Goal: Information Seeking & Learning: Find specific fact

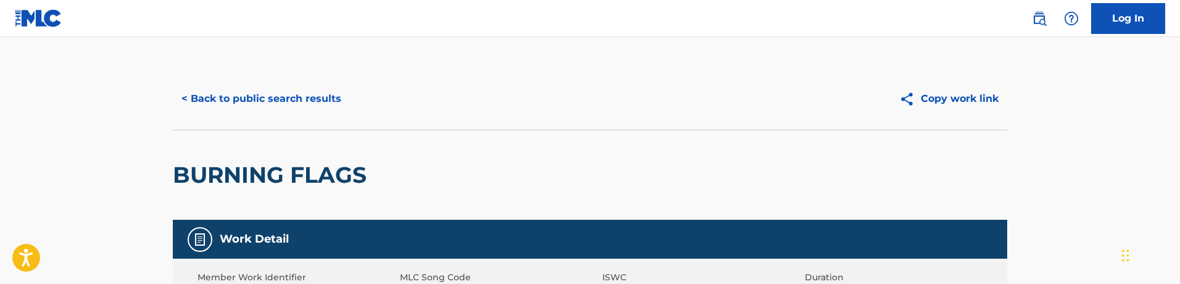
click at [294, 86] on button "< Back to public search results" at bounding box center [261, 98] width 177 height 31
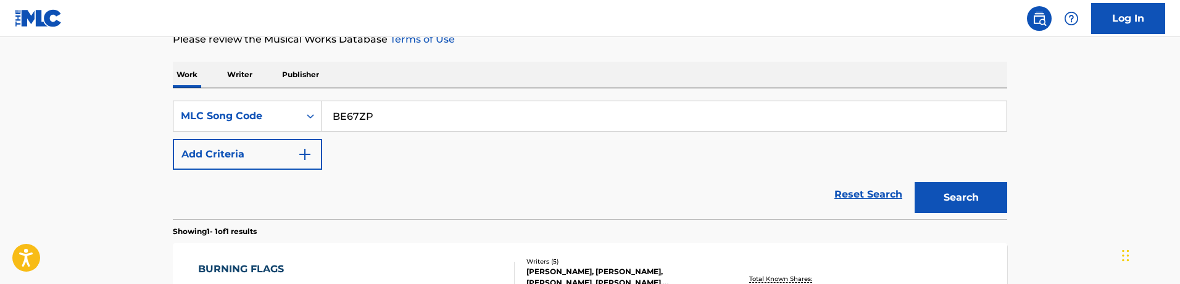
scroll to position [170, 0]
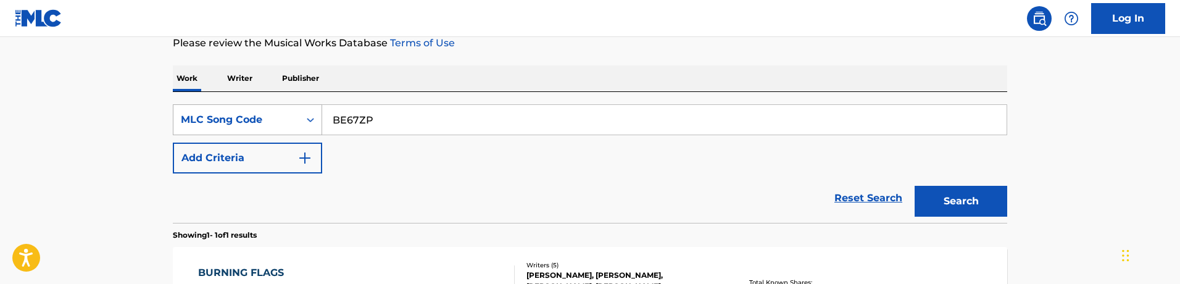
click at [286, 112] on div "MLC Song Code" at bounding box center [236, 119] width 126 height 23
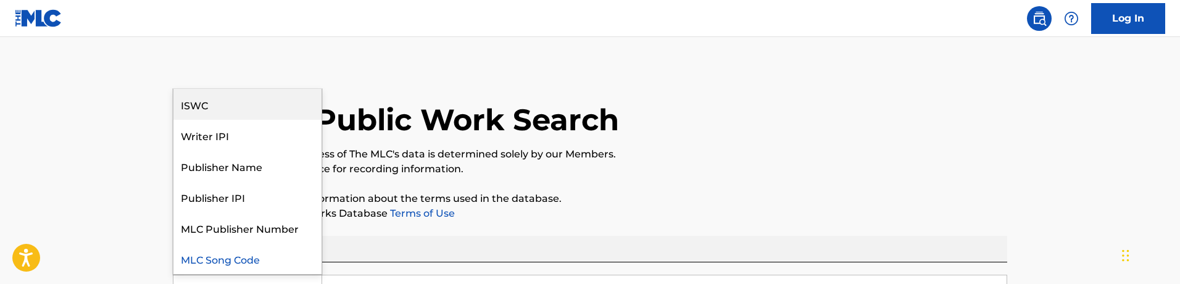
scroll to position [0, 0]
click at [254, 110] on div "Work Title" at bounding box center [247, 104] width 148 height 31
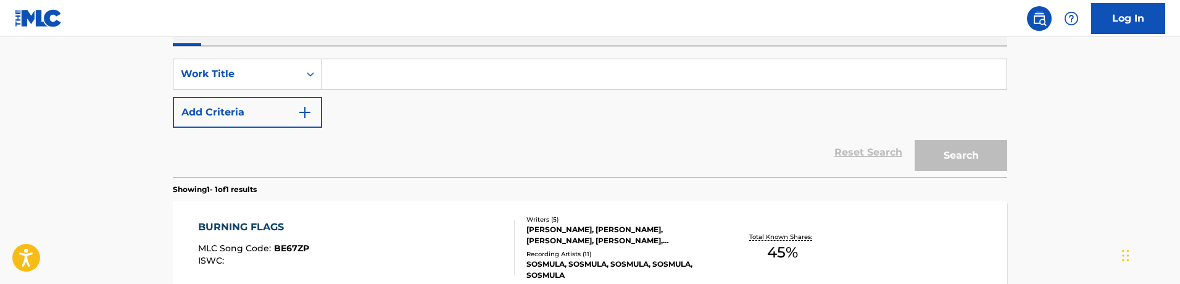
scroll to position [227, 0]
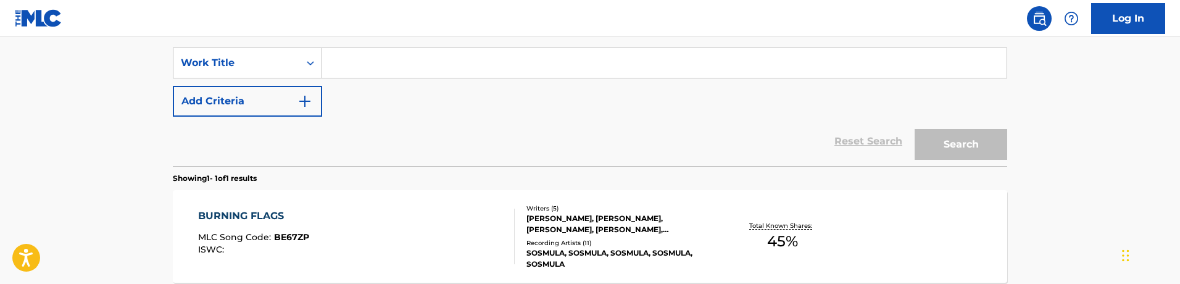
click at [282, 93] on button "Add Criteria" at bounding box center [247, 101] width 149 height 31
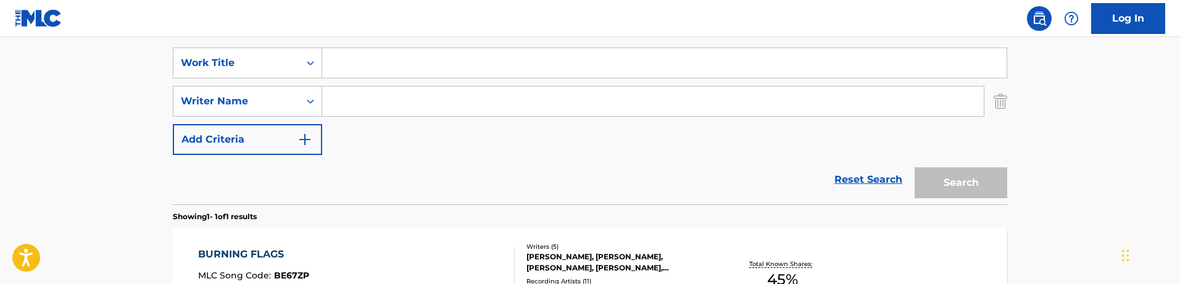
click at [382, 70] on input "Search Form" at bounding box center [664, 63] width 685 height 30
click at [381, 107] on input "Search Form" at bounding box center [653, 101] width 662 height 30
paste input "ENGELS MATTHEW"
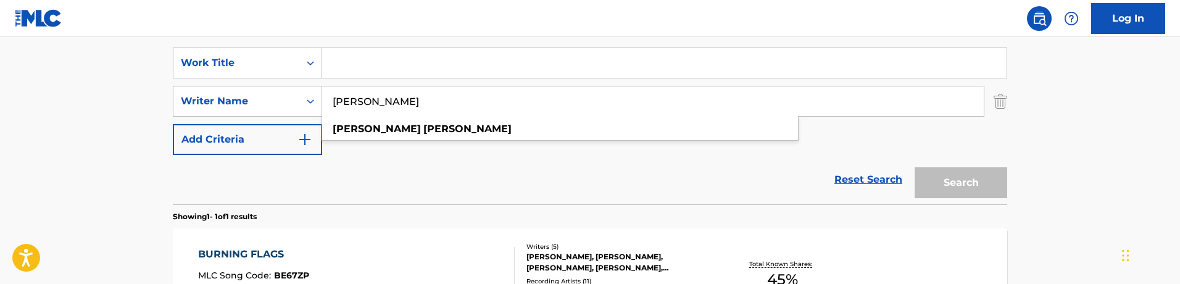
type input "ENGELS MATTHEW"
click at [392, 60] on input "Search Form" at bounding box center [664, 63] width 685 height 30
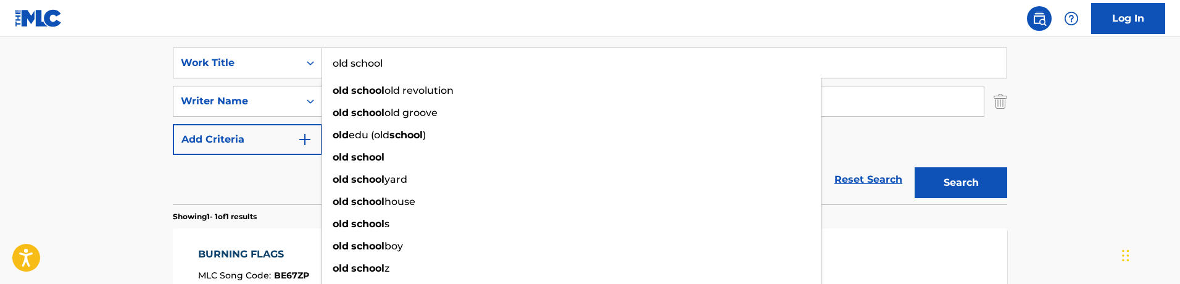
type input "old school"
click at [915, 167] on button "Search" at bounding box center [961, 182] width 93 height 31
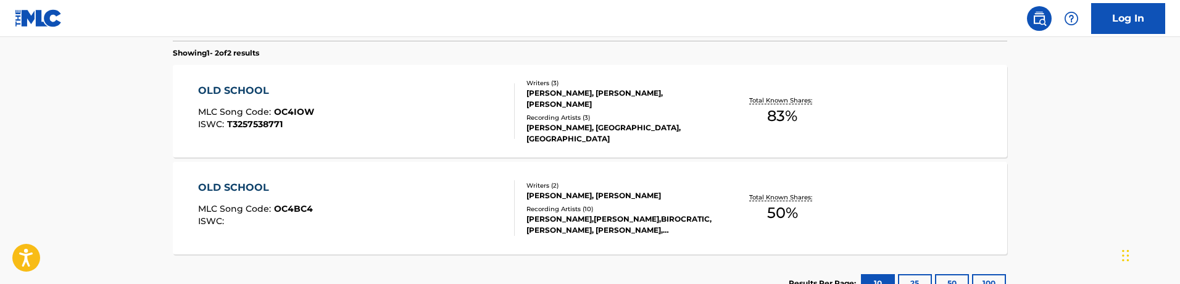
scroll to position [381, 0]
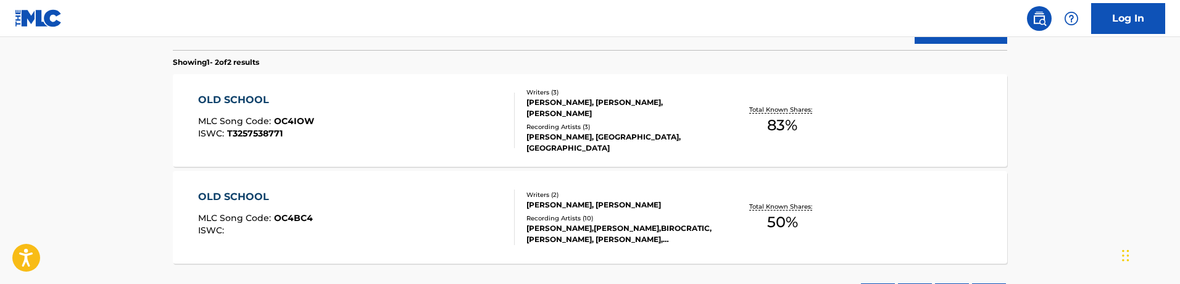
click at [548, 204] on div "MATTHEW ENGELS, JEFF KAALE" at bounding box center [620, 204] width 186 height 11
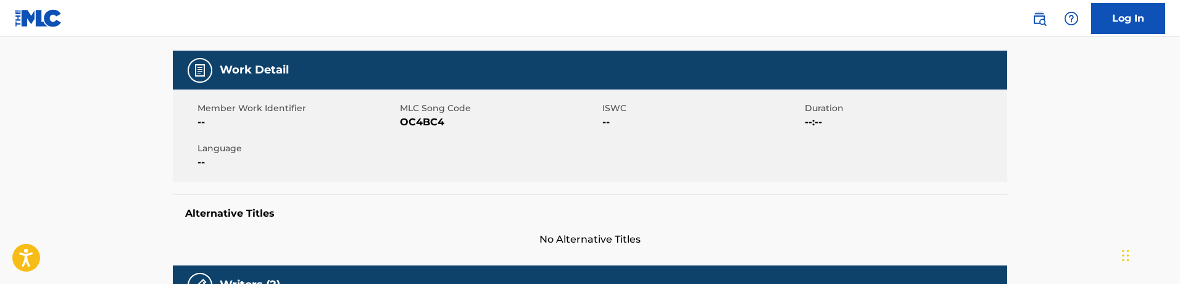
scroll to position [175, 0]
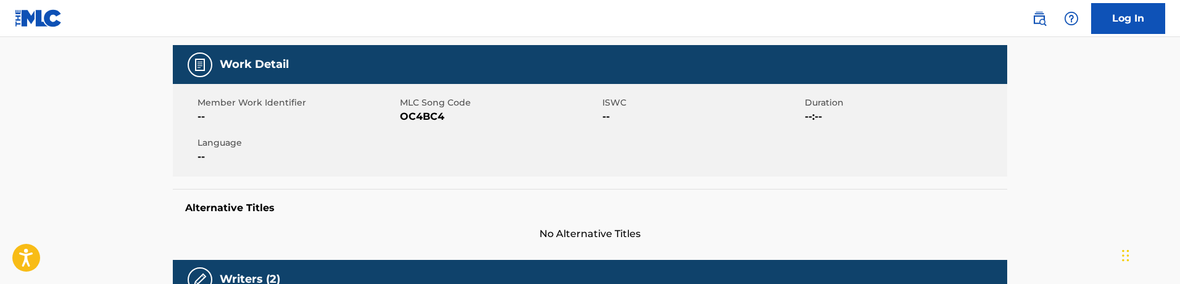
click at [419, 122] on span "OC4BC4" at bounding box center [499, 116] width 199 height 15
click at [495, 141] on div "Member Work Identifier -- MLC Song Code OC4BC4 ISWC -- Duration --:-- Language …" at bounding box center [590, 130] width 835 height 93
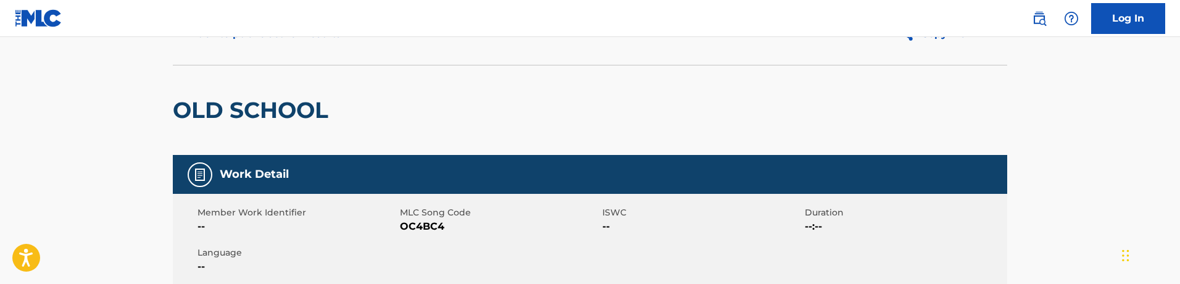
scroll to position [0, 0]
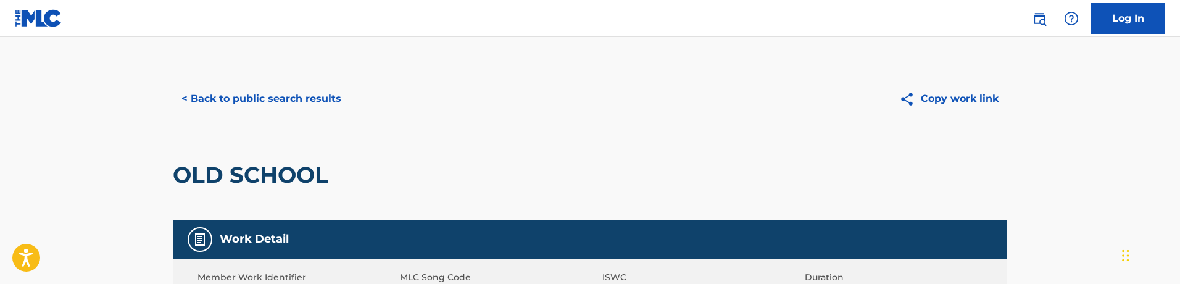
click at [238, 90] on button "< Back to public search results" at bounding box center [261, 98] width 177 height 31
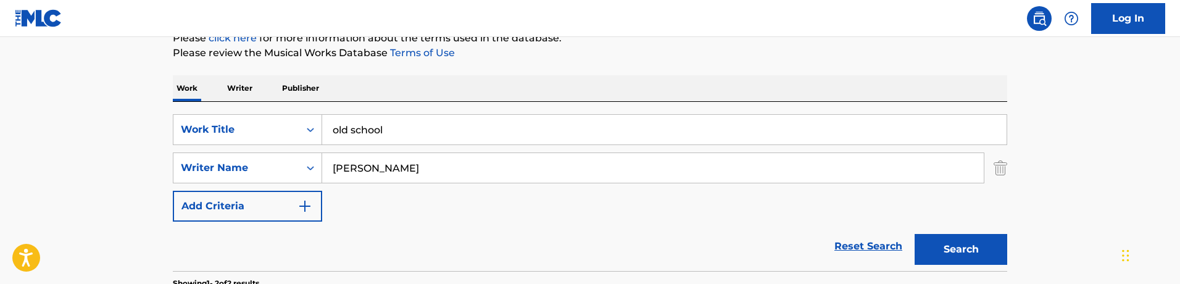
scroll to position [180, 0]
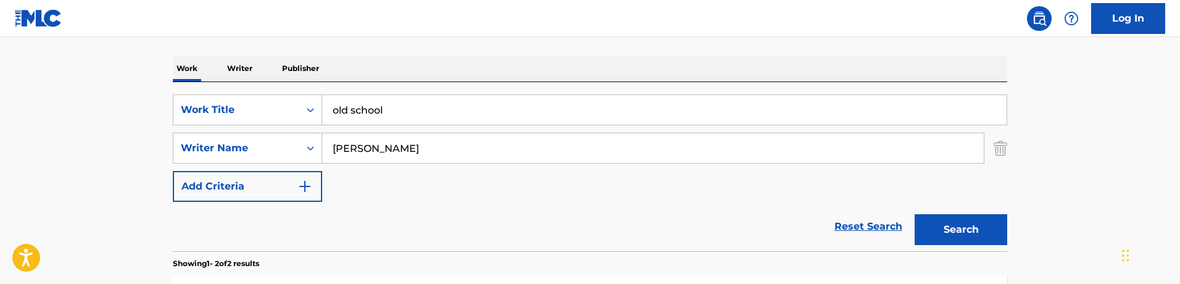
drag, startPoint x: 444, startPoint y: 154, endPoint x: 204, endPoint y: 92, distance: 248.1
click at [204, 92] on div "SearchWithCriteriab20e2a98-8d0a-4923-8ac4-9d5ce65f6da5 Work Title old school Se…" at bounding box center [590, 166] width 835 height 169
drag, startPoint x: 416, startPoint y: 113, endPoint x: 137, endPoint y: 54, distance: 285.1
click at [137, 54] on main "The MLC Public Work Search The accuracy and completeness of The MLC's data is d…" at bounding box center [590, 193] width 1180 height 672
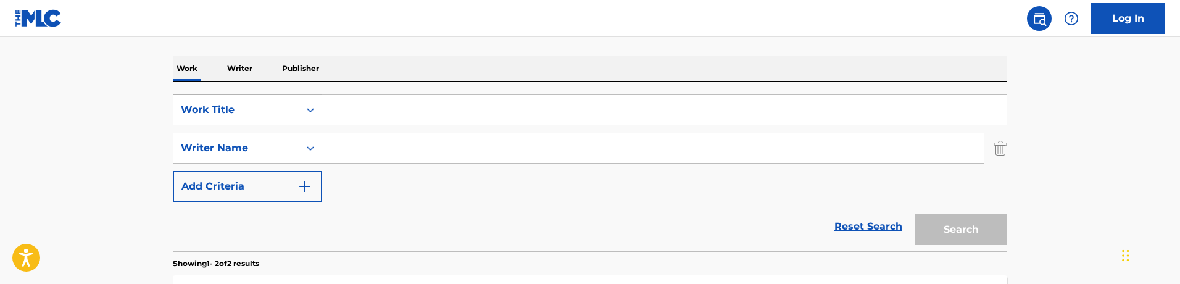
click at [249, 99] on div "Work Title" at bounding box center [236, 109] width 126 height 23
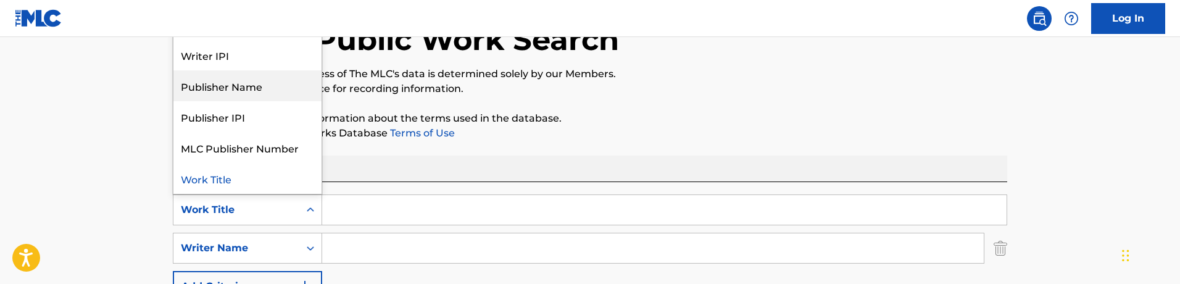
scroll to position [0, 0]
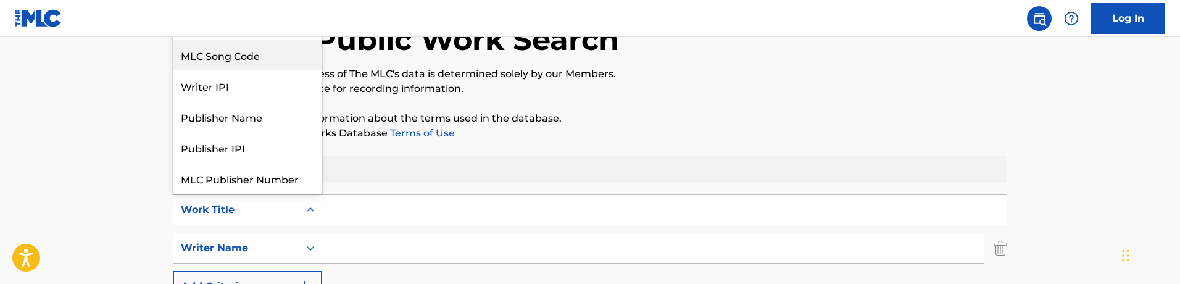
click at [238, 54] on div "MLC Song Code" at bounding box center [247, 55] width 148 height 31
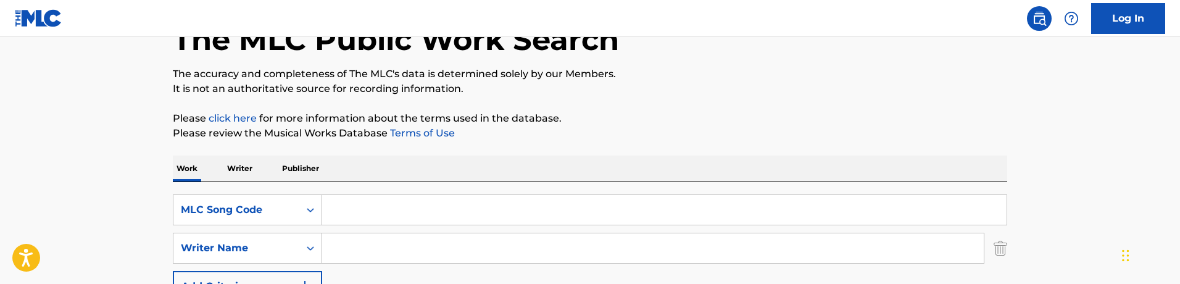
click at [388, 210] on input "Search Form" at bounding box center [664, 210] width 685 height 30
paste input "WA65A2"
type input "WA65A2"
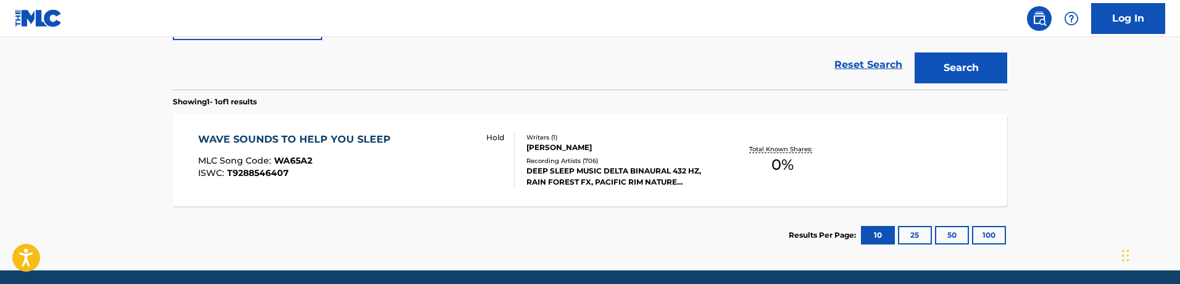
scroll to position [340, 0]
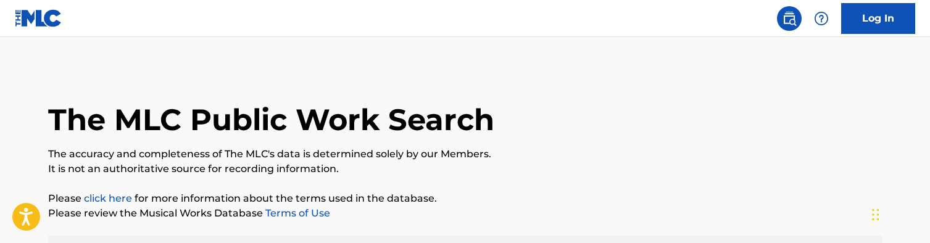
scroll to position [138, 0]
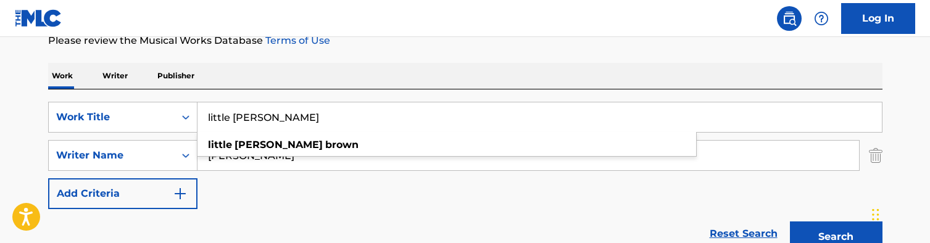
click at [283, 202] on div "SearchWithCriteria9d264779-638d-401b-a49d-1728cdb033cf Work Title little johnny…" at bounding box center [465, 155] width 835 height 107
drag, startPoint x: 248, startPoint y: 151, endPoint x: 172, endPoint y: 143, distance: 76.3
click at [172, 143] on div "SearchWithCriteriaa5bb3a1b-9c72-4a3c-afba-93f51b5cdcbe Writer Name K. Guilmartin" at bounding box center [465, 155] width 835 height 31
paste input "Lee ShanerMark Pawlak"
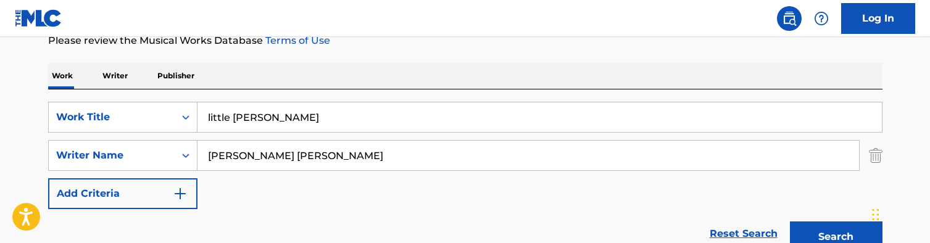
type input "Lee ShanerMark Pawlak"
drag, startPoint x: 334, startPoint y: 122, endPoint x: 127, endPoint y: 94, distance: 209.2
click at [127, 94] on div "SearchWithCriteria9d264779-638d-401b-a49d-1728cdb033cf Work Title little johnny…" at bounding box center [465, 174] width 835 height 169
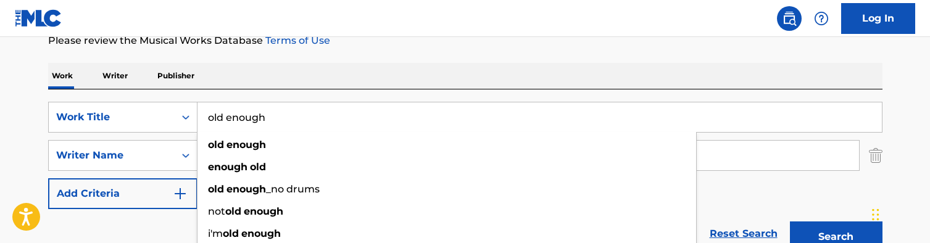
type input "old enough"
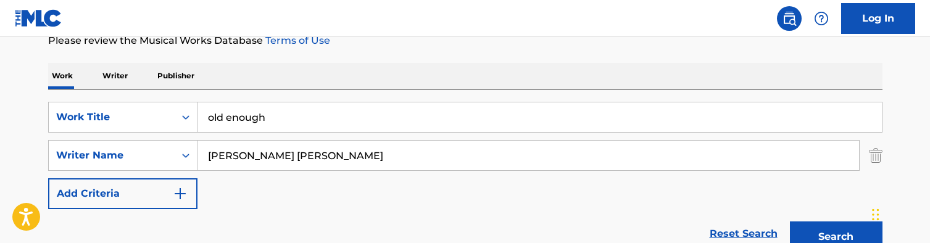
click at [307, 85] on div "Work Writer Publisher" at bounding box center [465, 76] width 835 height 26
drag, startPoint x: 266, startPoint y: 157, endPoint x: 388, endPoint y: 157, distance: 121.6
click at [388, 157] on input "Lee ShanerMark Pawlak" at bounding box center [529, 156] width 662 height 30
click at [790, 222] on button "Search" at bounding box center [836, 237] width 93 height 31
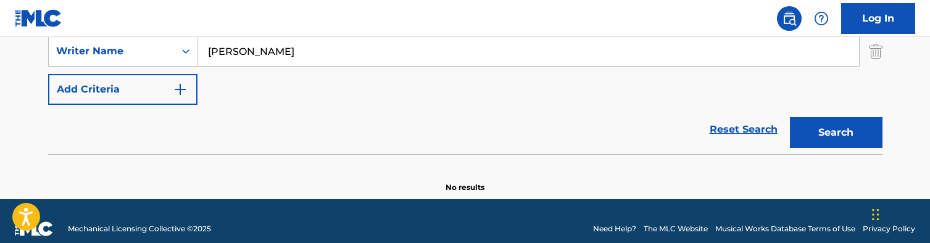
scroll to position [280, 0]
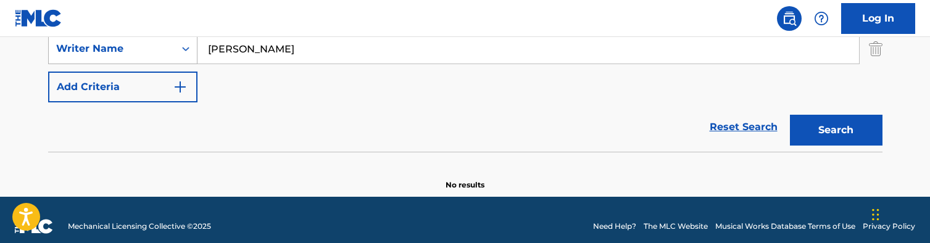
drag, startPoint x: 298, startPoint y: 54, endPoint x: 151, endPoint y: 42, distance: 147.4
click at [151, 42] on div "SearchWithCriteriaa5bb3a1b-9c72-4a3c-afba-93f51b5cdcbe Writer Name Lee Shaner" at bounding box center [465, 48] width 835 height 31
paste input "Mark Pawlak"
type input "Mark Pawlak"
click at [790, 115] on button "Search" at bounding box center [836, 130] width 93 height 31
